Goal: Information Seeking & Learning: Compare options

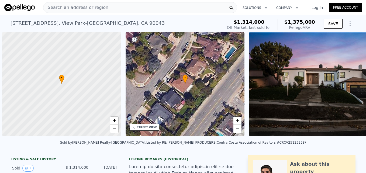
click at [54, 7] on span "Search an address or region" at bounding box center [75, 7] width 65 height 6
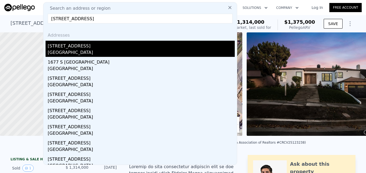
type input "1677 S Harvard Blvd, Los Angeles, CA 90006"
click at [142, 48] on div "1677 S Harvard Blvd" at bounding box center [141, 45] width 187 height 9
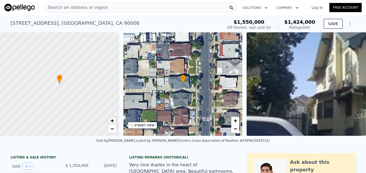
click at [113, 121] on span "+" at bounding box center [112, 120] width 4 height 7
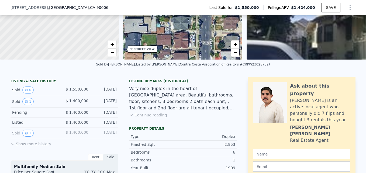
scroll to position [74, 0]
click at [172, 102] on div "Very nice duplex in the heart of Korea Town area, Beautiful bathrooms, floor, k…" at bounding box center [183, 99] width 108 height 26
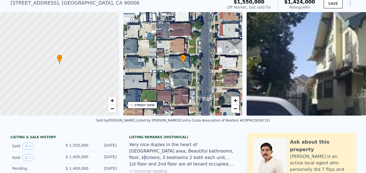
scroll to position [21, 0]
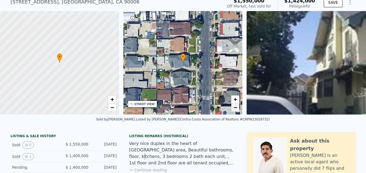
click at [233, 111] on link "−" at bounding box center [235, 107] width 8 height 8
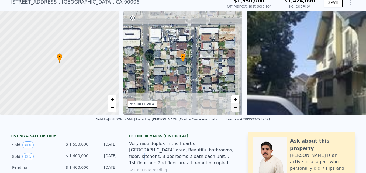
click at [237, 111] on link "−" at bounding box center [235, 107] width 8 height 8
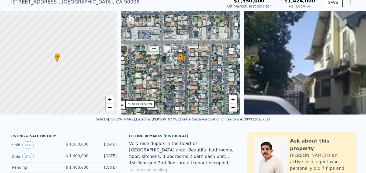
scroll to position [0, 2]
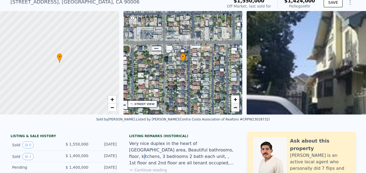
click at [234, 110] on link "−" at bounding box center [235, 107] width 8 height 8
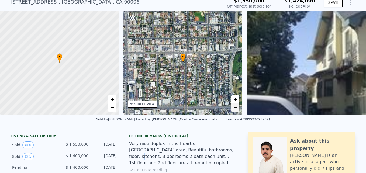
click at [236, 109] on span "−" at bounding box center [235, 107] width 4 height 7
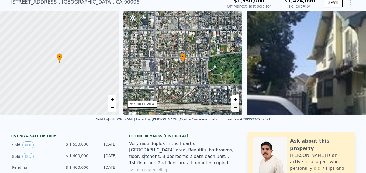
click at [236, 111] on link "−" at bounding box center [235, 107] width 8 height 8
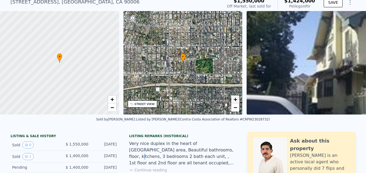
click at [232, 103] on link "+" at bounding box center [235, 99] width 8 height 8
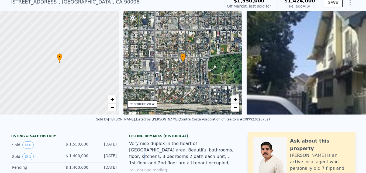
click at [234, 100] on span "+" at bounding box center [235, 99] width 4 height 7
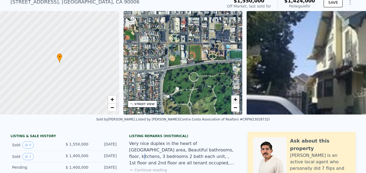
click at [234, 98] on span "+" at bounding box center [235, 99] width 4 height 7
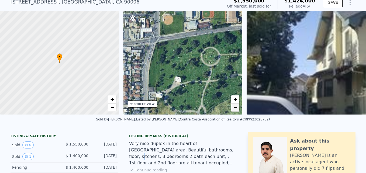
click at [234, 107] on span "−" at bounding box center [235, 107] width 4 height 7
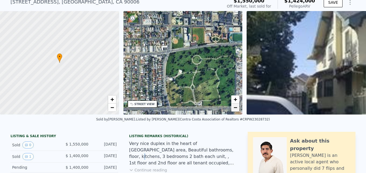
click at [235, 109] on span "−" at bounding box center [235, 107] width 4 height 7
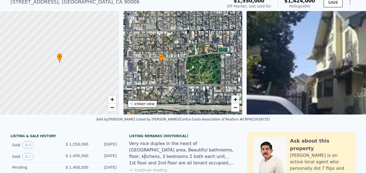
click at [237, 99] on span "+" at bounding box center [235, 99] width 4 height 7
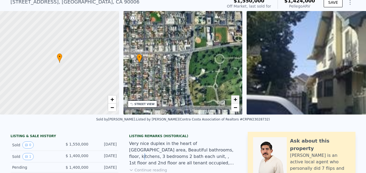
click at [235, 100] on span "+" at bounding box center [235, 99] width 4 height 7
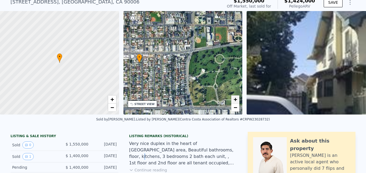
click at [233, 100] on link "+" at bounding box center [235, 99] width 8 height 8
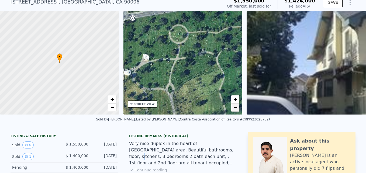
click at [235, 109] on span "−" at bounding box center [235, 107] width 4 height 7
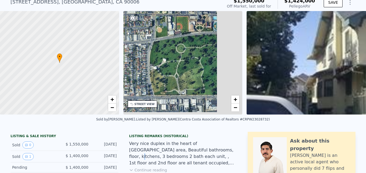
click at [228, 121] on div "Listed by Samuel S. Choi, Broker (Contra Costa Association of Realtors #CRPW230…" at bounding box center [203, 119] width 134 height 4
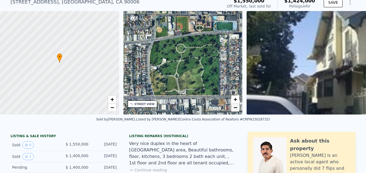
click at [234, 108] on span "−" at bounding box center [235, 107] width 4 height 7
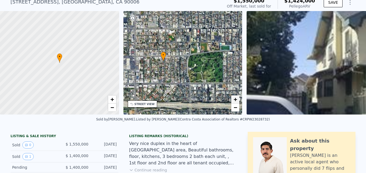
click at [235, 101] on span "+" at bounding box center [235, 99] width 4 height 7
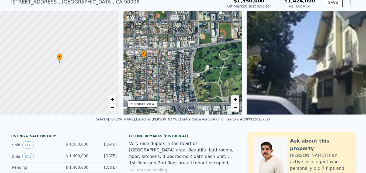
click at [236, 100] on span "+" at bounding box center [235, 99] width 4 height 7
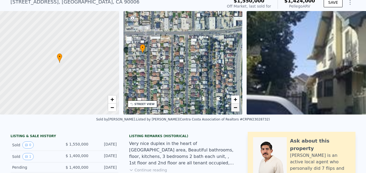
click at [236, 108] on span "−" at bounding box center [235, 107] width 4 height 7
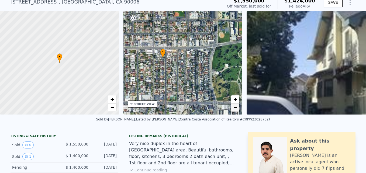
click at [237, 110] on span "−" at bounding box center [235, 107] width 4 height 7
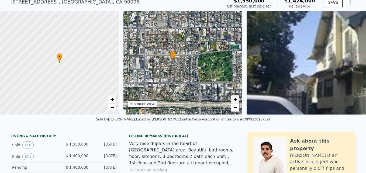
click at [236, 102] on span "+" at bounding box center [235, 99] width 4 height 7
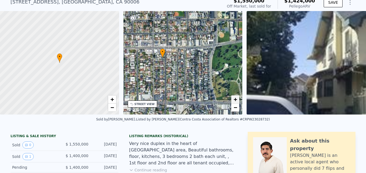
click at [237, 101] on span "+" at bounding box center [235, 99] width 4 height 7
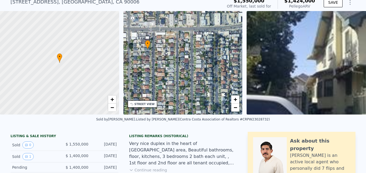
click at [212, 90] on div "• + −" at bounding box center [182, 62] width 119 height 103
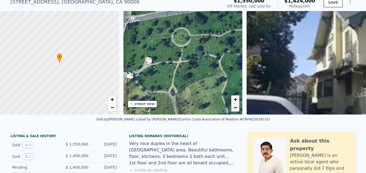
click at [236, 109] on span "−" at bounding box center [235, 107] width 4 height 7
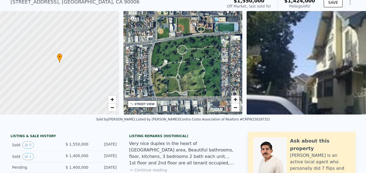
click at [237, 99] on link "+" at bounding box center [235, 99] width 8 height 8
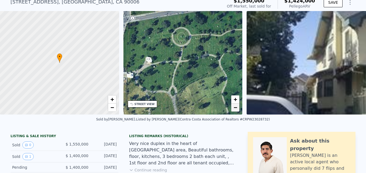
click at [236, 110] on span "−" at bounding box center [235, 107] width 4 height 7
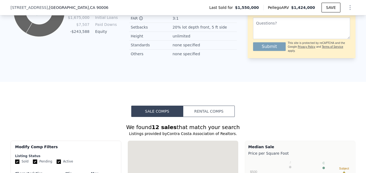
scroll to position [448, 0]
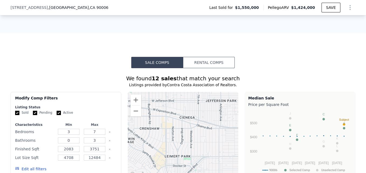
scroll to position [442, 0]
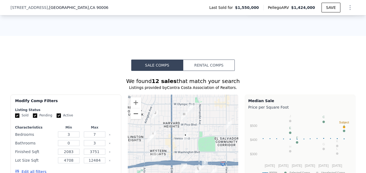
click at [138, 119] on button "Zoom out" at bounding box center [135, 113] width 11 height 11
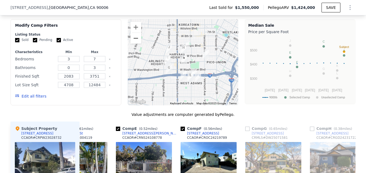
scroll to position [476, 0]
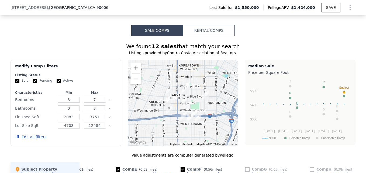
click at [134, 71] on button "Zoom in" at bounding box center [135, 67] width 11 height 11
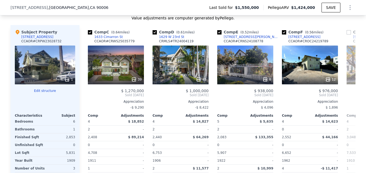
scroll to position [0, 128]
click at [107, 70] on div "39" at bounding box center [116, 65] width 56 height 39
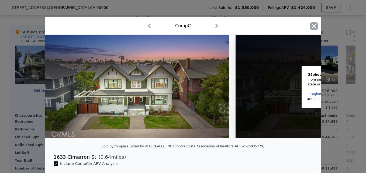
click at [313, 23] on icon "button" at bounding box center [314, 26] width 8 height 8
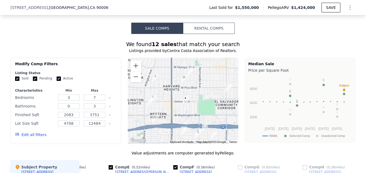
scroll to position [479, 0]
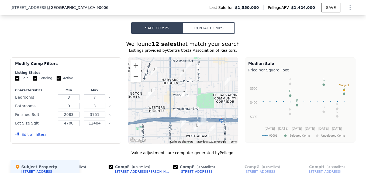
drag, startPoint x: 198, startPoint y: 115, endPoint x: 195, endPoint y: 107, distance: 8.2
click at [195, 107] on div at bounding box center [183, 100] width 111 height 86
click at [137, 69] on button "Zoom in" at bounding box center [135, 65] width 11 height 11
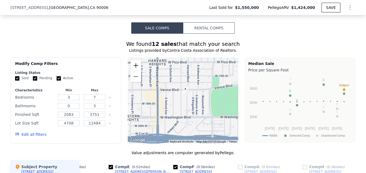
click at [137, 69] on button "Zoom in" at bounding box center [135, 65] width 11 height 11
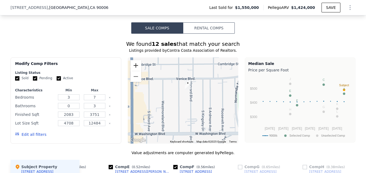
click at [137, 69] on button "Zoom in" at bounding box center [135, 65] width 11 height 11
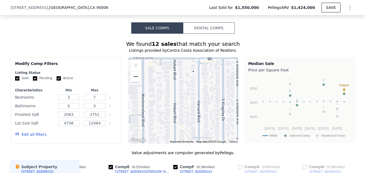
click at [137, 80] on button "Zoom out" at bounding box center [135, 76] width 11 height 11
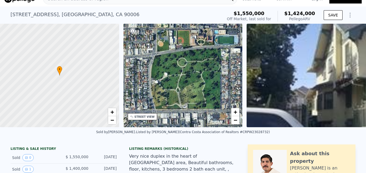
scroll to position [9, 0]
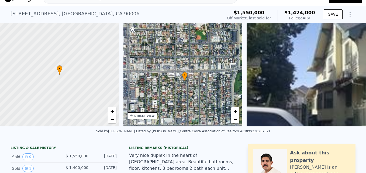
drag, startPoint x: 142, startPoint y: 93, endPoint x: 225, endPoint y: 108, distance: 84.1
click at [225, 108] on div "• + −" at bounding box center [182, 74] width 119 height 103
click at [234, 112] on span "+" at bounding box center [235, 111] width 4 height 7
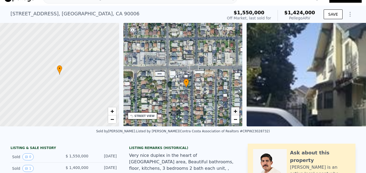
click at [234, 112] on span "+" at bounding box center [235, 111] width 4 height 7
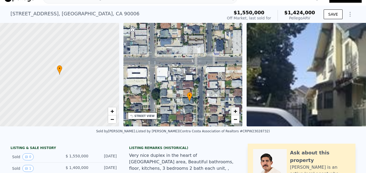
click at [234, 112] on span "+" at bounding box center [235, 111] width 4 height 7
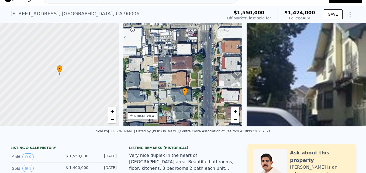
drag, startPoint x: 200, startPoint y: 111, endPoint x: 189, endPoint y: 80, distance: 33.4
click at [189, 80] on div "• + −" at bounding box center [182, 74] width 119 height 103
click at [236, 122] on span "−" at bounding box center [235, 119] width 4 height 7
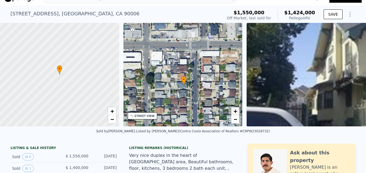
click at [235, 113] on span "+" at bounding box center [235, 111] width 4 height 7
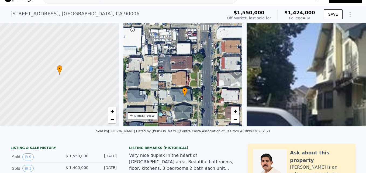
click at [235, 113] on span "+" at bounding box center [235, 111] width 4 height 7
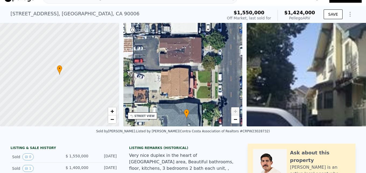
click at [182, 72] on div "• + −" at bounding box center [182, 74] width 119 height 103
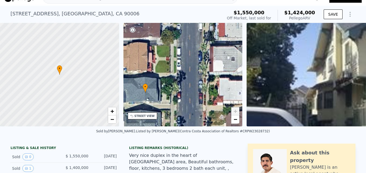
drag, startPoint x: 219, startPoint y: 88, endPoint x: 204, endPoint y: 87, distance: 15.1
click at [204, 87] on div "• + −" at bounding box center [182, 74] width 119 height 103
click at [142, 116] on div "STREET VIEW" at bounding box center [144, 116] width 20 height 4
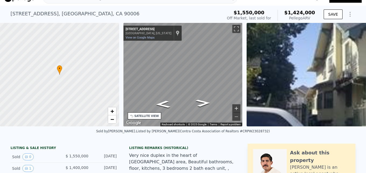
click at [239, 106] on button "Zoom in" at bounding box center [236, 108] width 8 height 8
click at [237, 117] on button "Zoom out" at bounding box center [236, 117] width 8 height 8
click at [235, 105] on button "Zoom in" at bounding box center [236, 108] width 8 height 8
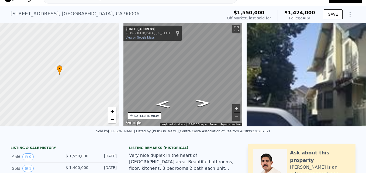
click at [235, 105] on button "Zoom in" at bounding box center [236, 108] width 8 height 8
click at [235, 115] on button "Zoom out" at bounding box center [236, 117] width 8 height 8
click at [119, 83] on div "• + − • + − STREET VIEW ← Move left → Move right ↑ Move up ↓ Move down + Zoom i…" at bounding box center [183, 74] width 366 height 103
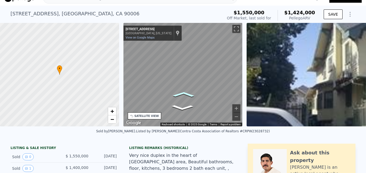
click at [187, 95] on icon "Go North, S Harvard Blvd" at bounding box center [183, 94] width 33 height 8
click at [187, 95] on icon "Go North, Harvard Blvd" at bounding box center [183, 94] width 33 height 8
click at [236, 107] on button "Zoom in" at bounding box center [236, 108] width 8 height 8
click at [238, 117] on button "Zoom out" at bounding box center [236, 117] width 8 height 8
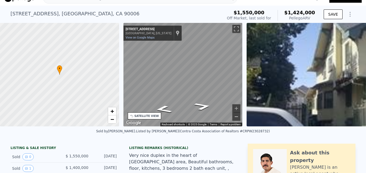
click at [238, 117] on button "Zoom out" at bounding box center [236, 117] width 8 height 8
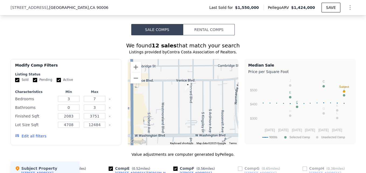
scroll to position [477, 0]
click at [132, 83] on button "Zoom out" at bounding box center [135, 77] width 11 height 11
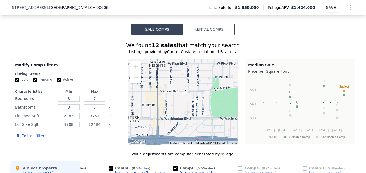
click at [132, 83] on button "Zoom out" at bounding box center [135, 77] width 11 height 11
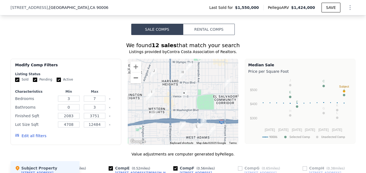
click at [132, 83] on button "Zoom out" at bounding box center [135, 77] width 11 height 11
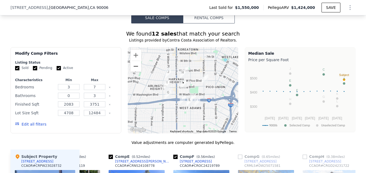
scroll to position [492, 0]
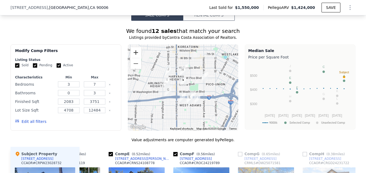
click at [138, 56] on button "Zoom in" at bounding box center [135, 52] width 11 height 11
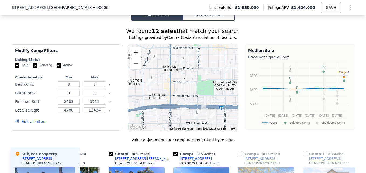
click at [138, 56] on button "Zoom in" at bounding box center [135, 52] width 11 height 11
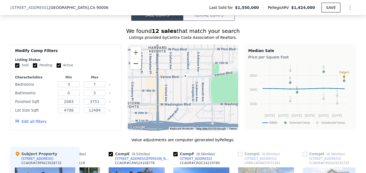
click at [138, 69] on button "Zoom out" at bounding box center [135, 63] width 11 height 11
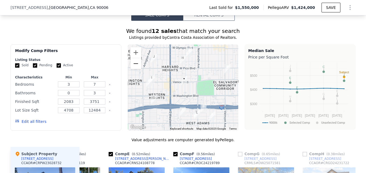
click at [138, 69] on button "Zoom out" at bounding box center [135, 63] width 11 height 11
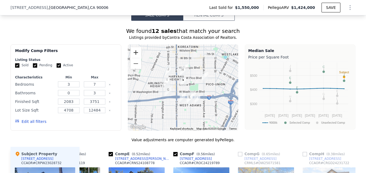
click at [135, 54] on button "Zoom in" at bounding box center [135, 52] width 11 height 11
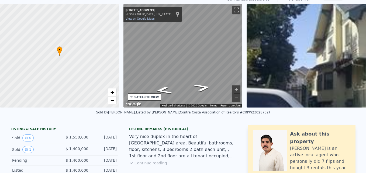
scroll to position [0, 0]
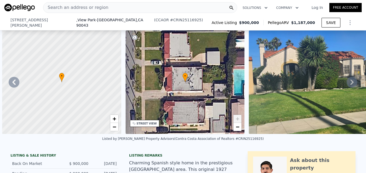
scroll to position [0, 513]
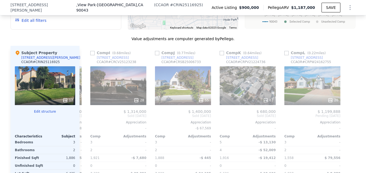
click at [64, 61] on div "Subject Property [STREET_ADDRESS][GEOGRAPHIC_DATA][PERSON_NAME] # CRIN25116925" at bounding box center [45, 58] width 60 height 16
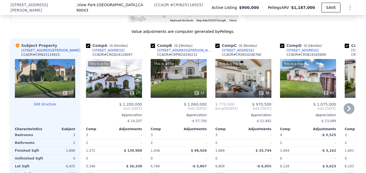
scroll to position [554, 0]
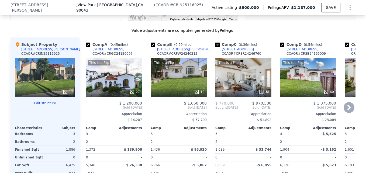
click at [172, 51] on div "[STREET_ADDRESS][PERSON_NAME]" at bounding box center [185, 49] width 56 height 4
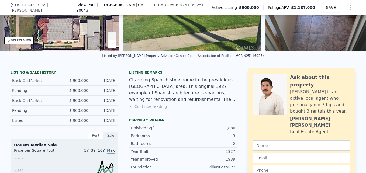
scroll to position [0, 0]
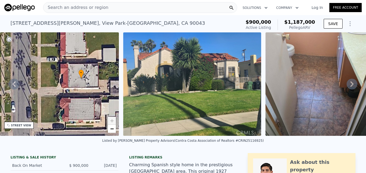
drag, startPoint x: 58, startPoint y: 79, endPoint x: 79, endPoint y: 74, distance: 22.1
click at [79, 74] on span "•" at bounding box center [80, 72] width 5 height 5
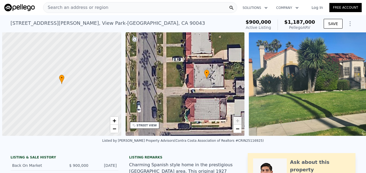
scroll to position [0, 2]
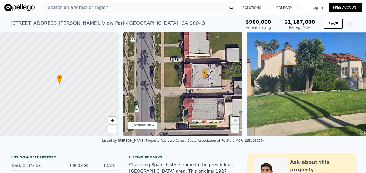
click at [235, 129] on span "−" at bounding box center [235, 128] width 4 height 7
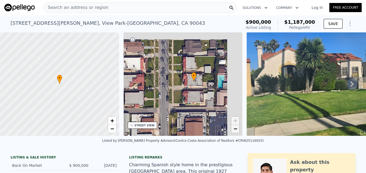
click at [235, 129] on span "−" at bounding box center [235, 128] width 4 height 7
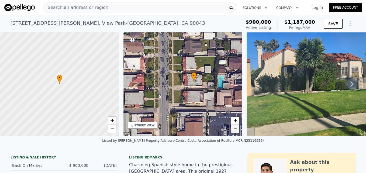
click at [235, 129] on span "−" at bounding box center [235, 128] width 4 height 7
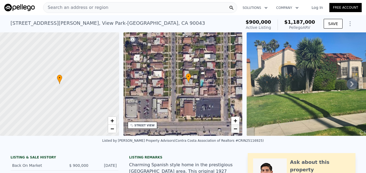
click at [235, 129] on span "−" at bounding box center [235, 128] width 4 height 7
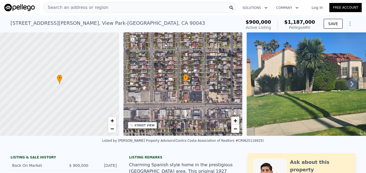
click at [236, 121] on span "+" at bounding box center [235, 120] width 4 height 7
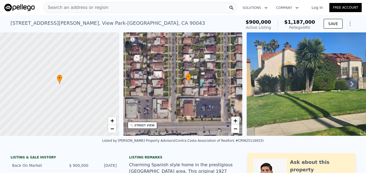
click at [236, 121] on span "+" at bounding box center [235, 120] width 4 height 7
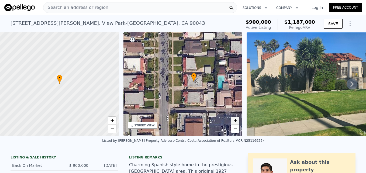
click at [236, 121] on span "+" at bounding box center [235, 120] width 4 height 7
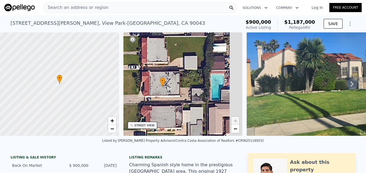
drag, startPoint x: 215, startPoint y: 113, endPoint x: 173, endPoint y: 120, distance: 42.3
click at [173, 120] on div "• + −" at bounding box center [182, 83] width 119 height 103
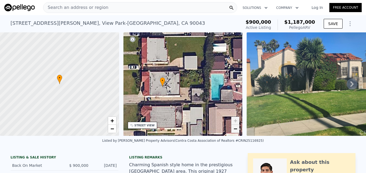
click at [236, 131] on span "−" at bounding box center [235, 128] width 4 height 7
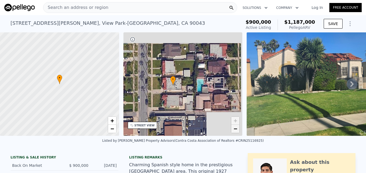
click at [236, 131] on span "−" at bounding box center [235, 128] width 4 height 7
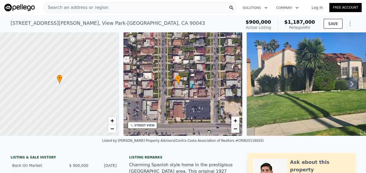
click at [236, 131] on span "−" at bounding box center [235, 128] width 4 height 7
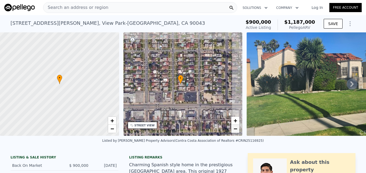
click at [236, 131] on span "−" at bounding box center [235, 128] width 4 height 7
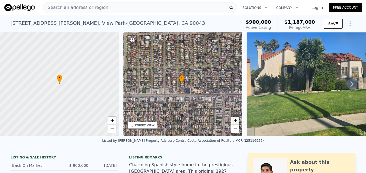
click at [236, 120] on span "+" at bounding box center [235, 120] width 4 height 7
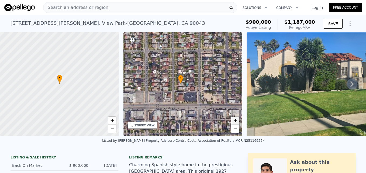
click at [236, 120] on span "+" at bounding box center [235, 120] width 4 height 7
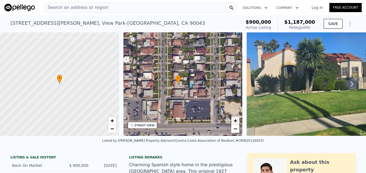
click at [236, 120] on span "+" at bounding box center [235, 120] width 4 height 7
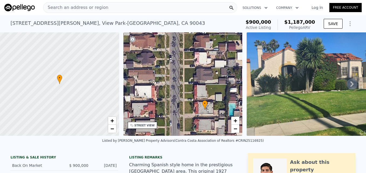
drag, startPoint x: 198, startPoint y: 127, endPoint x: 229, endPoint y: 151, distance: 39.8
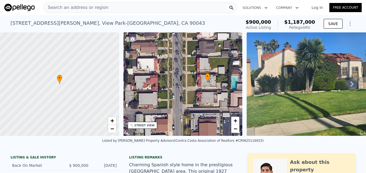
drag, startPoint x: 203, startPoint y: 102, endPoint x: 205, endPoint y: 93, distance: 8.8
click at [205, 93] on div "• + −" at bounding box center [182, 83] width 119 height 103
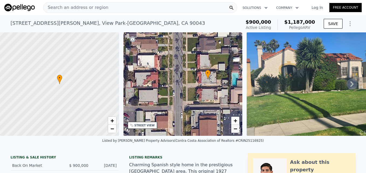
click at [235, 131] on span "−" at bounding box center [235, 128] width 4 height 7
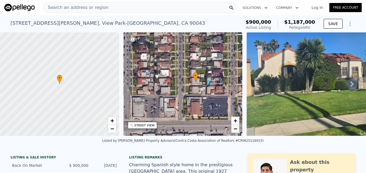
click at [235, 131] on span "−" at bounding box center [235, 128] width 4 height 7
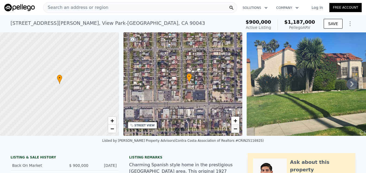
click at [235, 131] on span "−" at bounding box center [235, 128] width 4 height 7
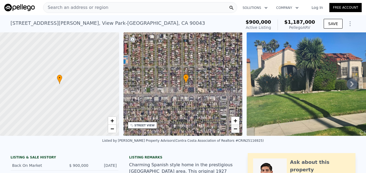
click at [235, 131] on span "−" at bounding box center [235, 128] width 4 height 7
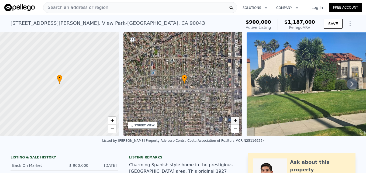
click at [236, 120] on span "+" at bounding box center [235, 120] width 4 height 7
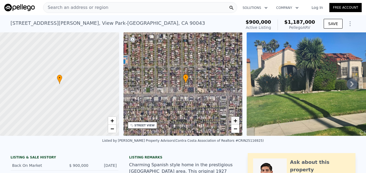
click at [236, 120] on span "+" at bounding box center [235, 120] width 4 height 7
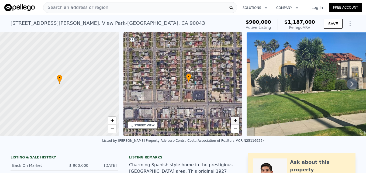
drag, startPoint x: 236, startPoint y: 120, endPoint x: 232, endPoint y: 120, distance: 4.1
drag, startPoint x: 232, startPoint y: 120, endPoint x: 234, endPoint y: 132, distance: 11.8
click at [234, 132] on link "−" at bounding box center [235, 129] width 8 height 8
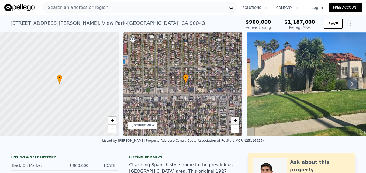
click at [236, 121] on span "+" at bounding box center [235, 120] width 4 height 7
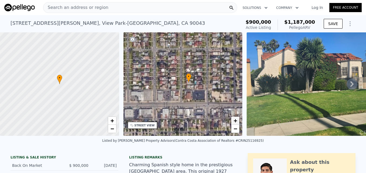
click at [236, 121] on span "+" at bounding box center [235, 120] width 4 height 7
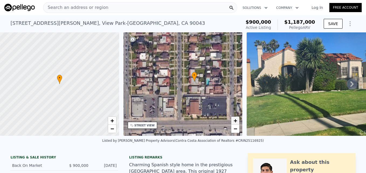
click at [236, 121] on span "+" at bounding box center [235, 120] width 4 height 7
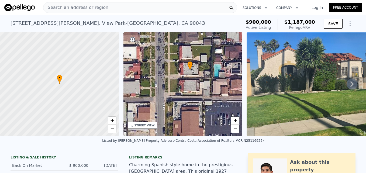
drag, startPoint x: 222, startPoint y: 125, endPoint x: 194, endPoint y: 106, distance: 33.4
click at [194, 107] on div "• + −" at bounding box center [182, 83] width 119 height 103
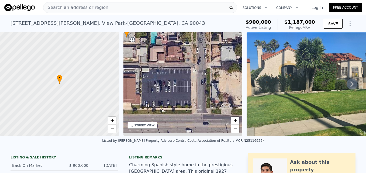
drag, startPoint x: 223, startPoint y: 125, endPoint x: 197, endPoint y: 123, distance: 26.2
click at [197, 123] on div "• + −" at bounding box center [182, 83] width 119 height 103
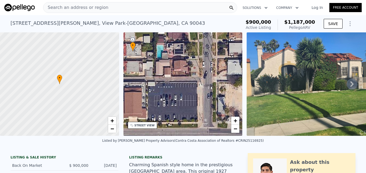
drag, startPoint x: 197, startPoint y: 94, endPoint x: 225, endPoint y: 125, distance: 41.9
click at [225, 125] on div "• + −" at bounding box center [182, 83] width 119 height 103
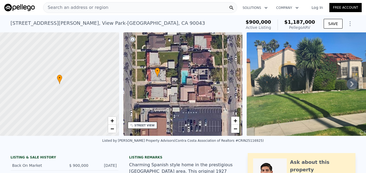
drag, startPoint x: 215, startPoint y: 81, endPoint x: 226, endPoint y: 105, distance: 26.5
click at [226, 105] on div "• + −" at bounding box center [182, 83] width 119 height 103
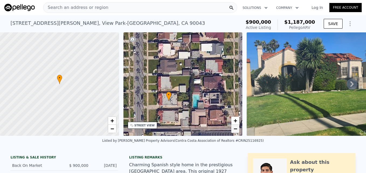
click at [235, 130] on span "−" at bounding box center [235, 128] width 4 height 7
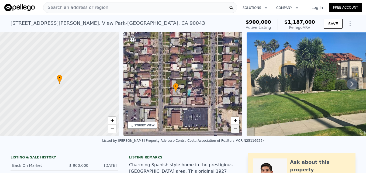
click at [235, 130] on span "−" at bounding box center [235, 128] width 4 height 7
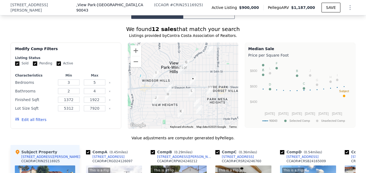
scroll to position [446, 0]
click at [134, 54] on button "Zoom in" at bounding box center [135, 51] width 11 height 11
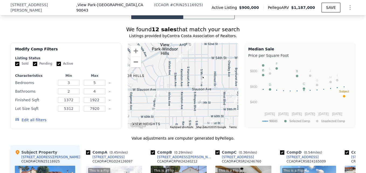
click at [134, 66] on button "Zoom out" at bounding box center [135, 62] width 11 height 11
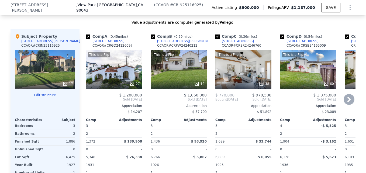
scroll to position [554, 0]
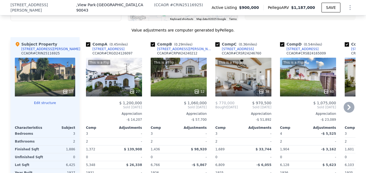
click at [120, 72] on div "This is a Flip 27" at bounding box center [114, 77] width 56 height 39
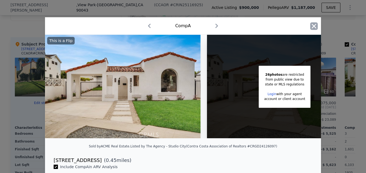
click at [314, 27] on icon "button" at bounding box center [314, 26] width 8 height 8
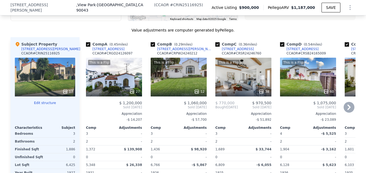
click at [107, 51] on div "[STREET_ADDRESS]" at bounding box center [108, 49] width 32 height 4
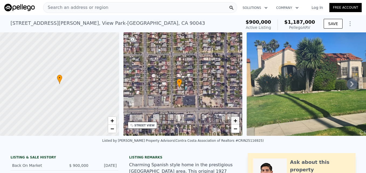
click at [236, 120] on span "+" at bounding box center [235, 120] width 4 height 7
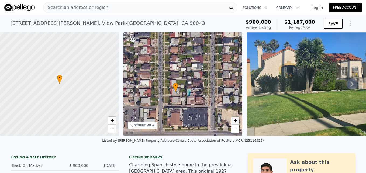
click at [236, 120] on span "+" at bounding box center [235, 120] width 4 height 7
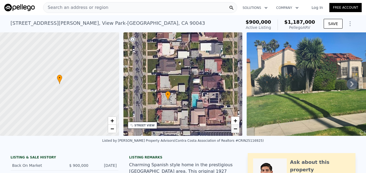
drag, startPoint x: 235, startPoint y: 121, endPoint x: 234, endPoint y: 130, distance: 8.9
click at [234, 130] on span "−" at bounding box center [235, 128] width 4 height 7
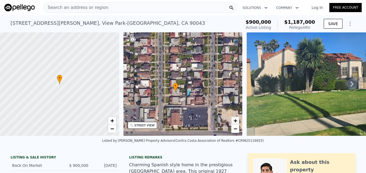
click at [236, 119] on span "+" at bounding box center [235, 120] width 4 height 7
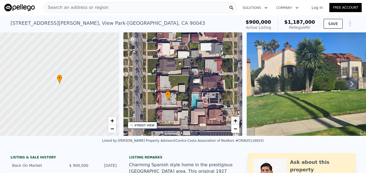
click at [236, 119] on span "+" at bounding box center [235, 120] width 4 height 7
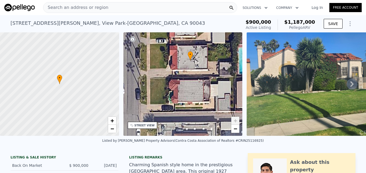
drag, startPoint x: 187, startPoint y: 121, endPoint x: 225, endPoint y: 65, distance: 67.5
click at [225, 65] on div "• + −" at bounding box center [182, 83] width 119 height 103
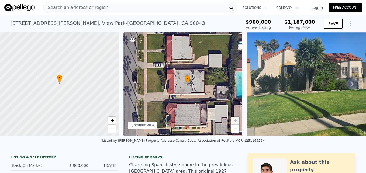
drag, startPoint x: 212, startPoint y: 74, endPoint x: 209, endPoint y: 98, distance: 24.2
click at [209, 98] on div "• + −" at bounding box center [182, 83] width 119 height 103
click at [236, 130] on span "−" at bounding box center [235, 128] width 4 height 7
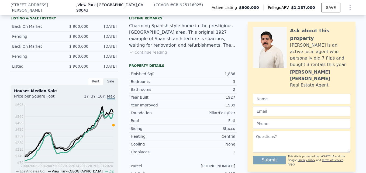
scroll to position [135, 0]
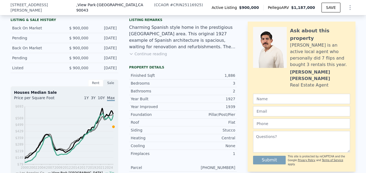
click at [150, 57] on button "Continue reading" at bounding box center [148, 53] width 38 height 5
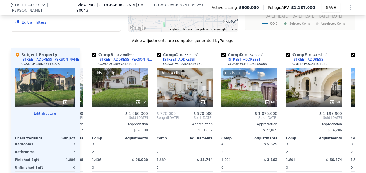
scroll to position [0, 59]
click at [190, 72] on div "This is a Flip 38" at bounding box center [184, 87] width 56 height 39
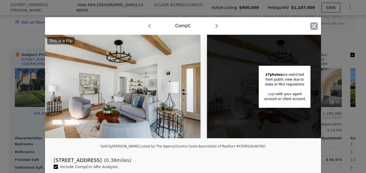
click at [311, 23] on icon "button" at bounding box center [314, 26] width 8 height 8
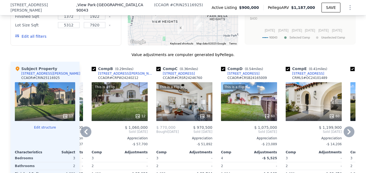
scroll to position [574, 0]
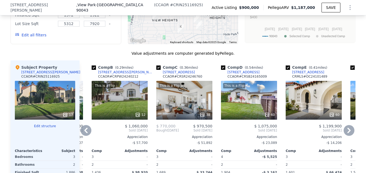
drag, startPoint x: 174, startPoint y: 55, endPoint x: 170, endPoint y: 57, distance: 4.5
click at [170, 70] on div "[STREET_ADDRESS]" at bounding box center [179, 72] width 32 height 4
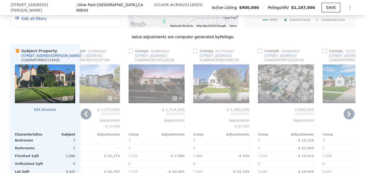
scroll to position [580, 0]
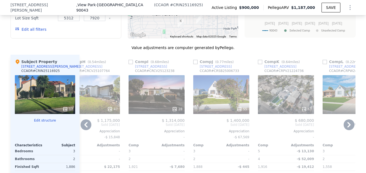
click at [224, 83] on div "55" at bounding box center [221, 94] width 56 height 39
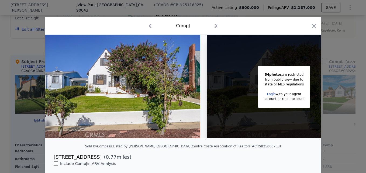
scroll to position [0, 43]
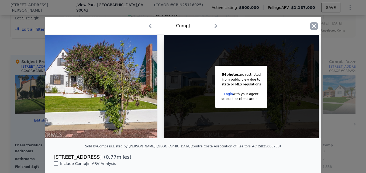
click at [311, 26] on icon "button" at bounding box center [314, 26] width 8 height 8
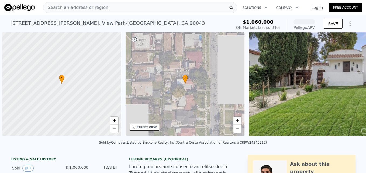
scroll to position [0, 2]
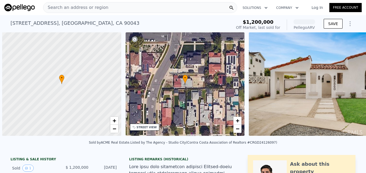
scroll to position [0, 2]
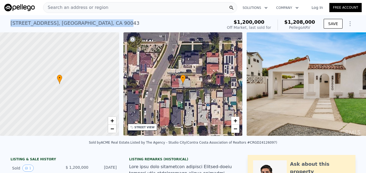
drag, startPoint x: 8, startPoint y: 20, endPoint x: 104, endPoint y: 16, distance: 97.0
click at [104, 16] on div "5860 S Verdun Ave , Los Angeles , CA 90043 Sold Aug 2024 for $1.200m (~ARV $1.2…" at bounding box center [183, 23] width 366 height 17
drag, startPoint x: 104, startPoint y: 16, endPoint x: 96, endPoint y: 24, distance: 11.6
copy div "5860 S Verdun Ave , Los Angeles , CA 90043"
drag, startPoint x: 226, startPoint y: 8, endPoint x: 218, endPoint y: 18, distance: 12.8
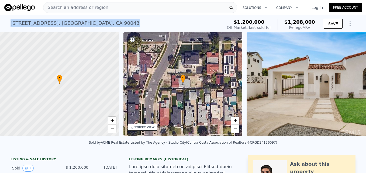
click at [218, 18] on div "5860 S Verdun Ave , Los Angeles , CA 90043 Sold Aug 2024 for $1.200m (~ARV $1.2…" at bounding box center [116, 24] width 210 height 15
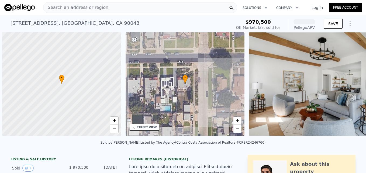
scroll to position [0, 2]
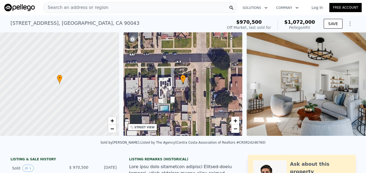
click at [11, 22] on div "3500 W 59th St , Los Angeles , CA 90043" at bounding box center [75, 23] width 129 height 8
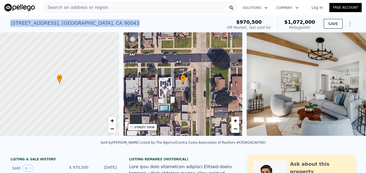
drag, startPoint x: 8, startPoint y: 22, endPoint x: 104, endPoint y: 18, distance: 95.7
click at [104, 18] on div "3500 W 59th St , Los Angeles , CA 90043 Sold Feb 2025 for $970,500 (~ARV $1.072…" at bounding box center [116, 24] width 210 height 15
drag, startPoint x: 104, startPoint y: 18, endPoint x: 90, endPoint y: 23, distance: 15.4
copy div "3500 W 59th St , Los Angeles , CA 90043"
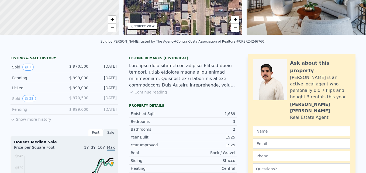
scroll to position [0, 0]
